Goal: Information Seeking & Learning: Check status

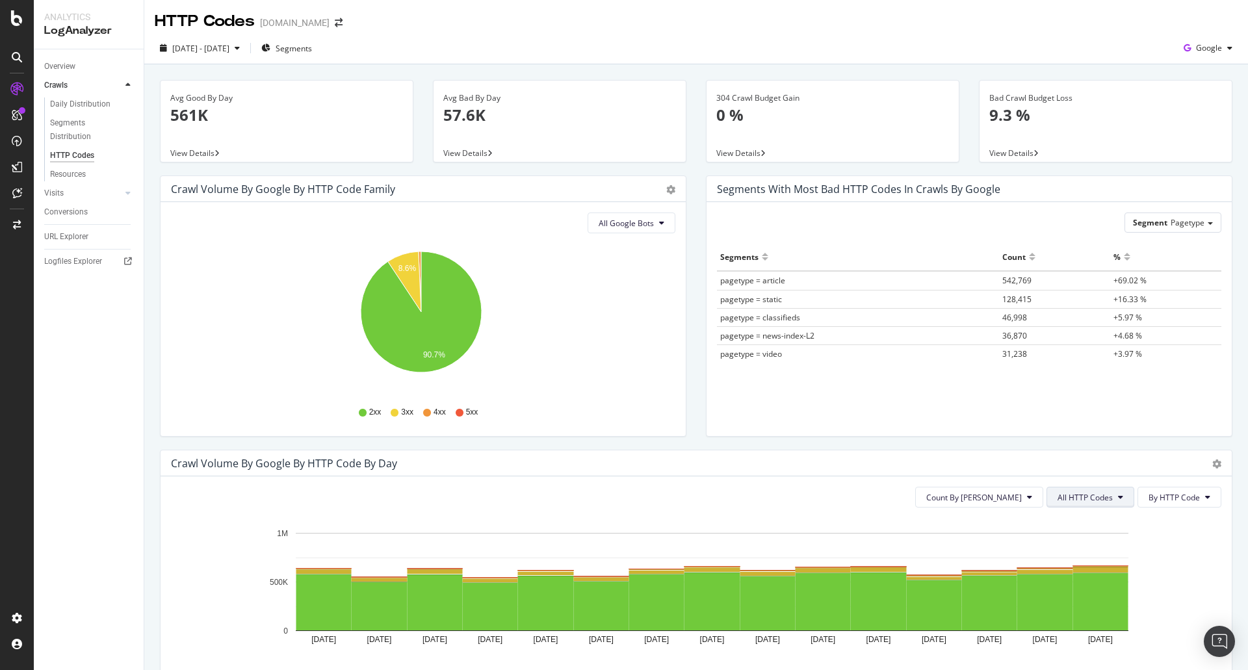
click at [1075, 497] on span "All HTTP Codes" at bounding box center [1085, 497] width 55 height 11
click at [1072, 590] on span "3xx family" at bounding box center [1083, 596] width 66 height 12
